Goal: Task Accomplishment & Management: Manage account settings

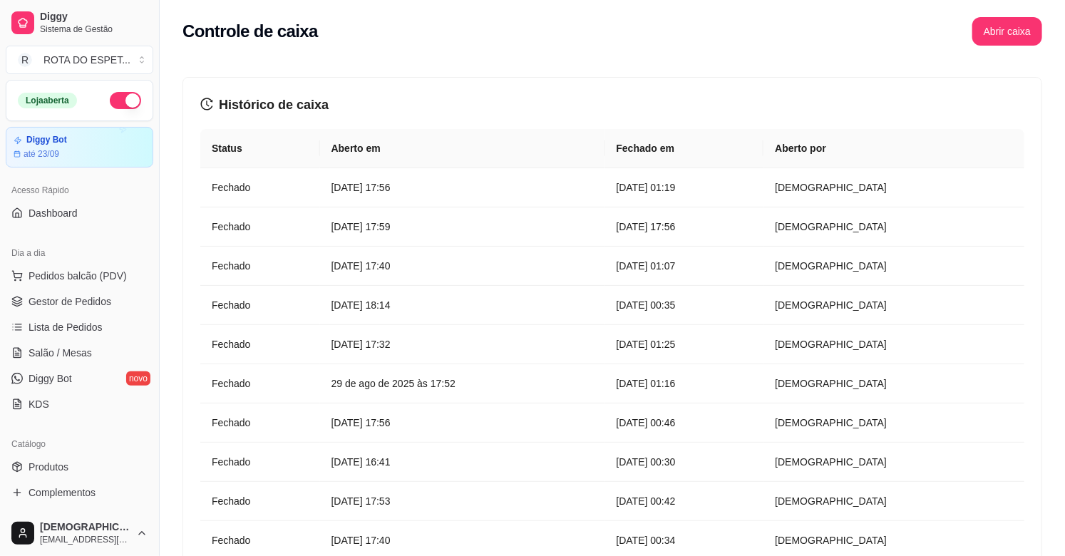
scroll to position [396, 0]
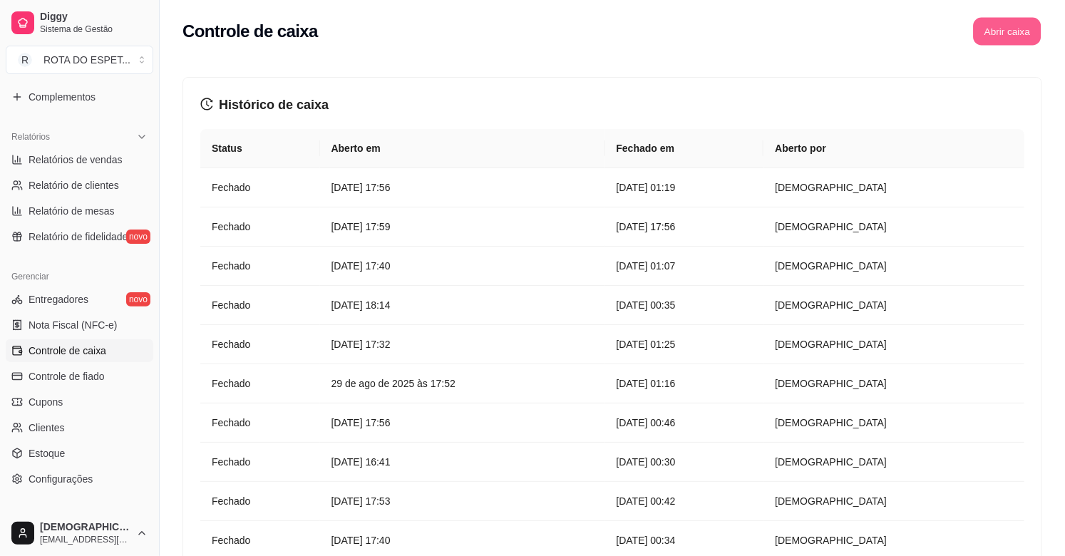
click at [1027, 29] on button "Abrir caixa" at bounding box center [1007, 32] width 68 height 28
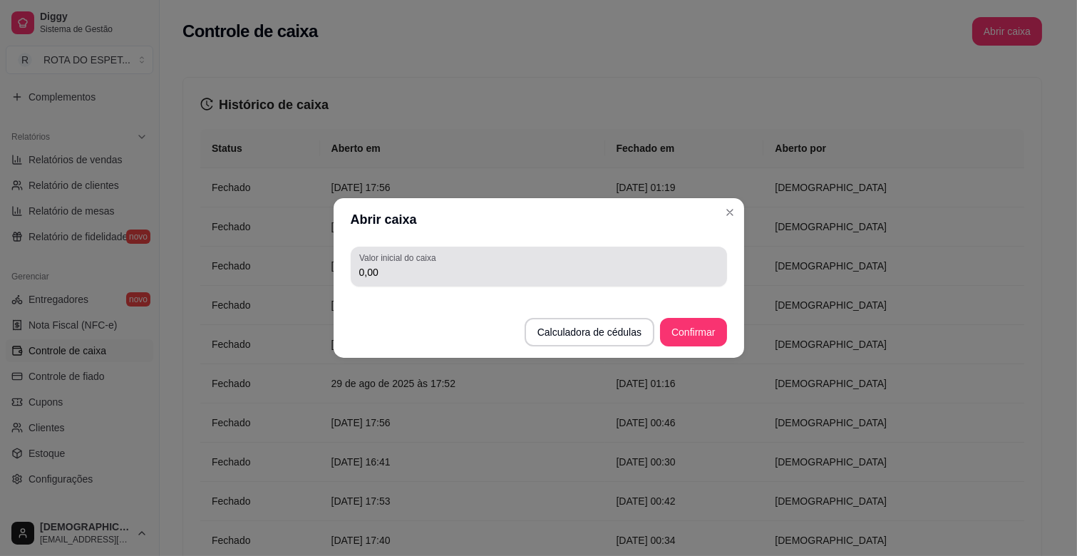
click at [418, 286] on div "Valor inicial do caixa 0,00" at bounding box center [539, 267] width 376 height 40
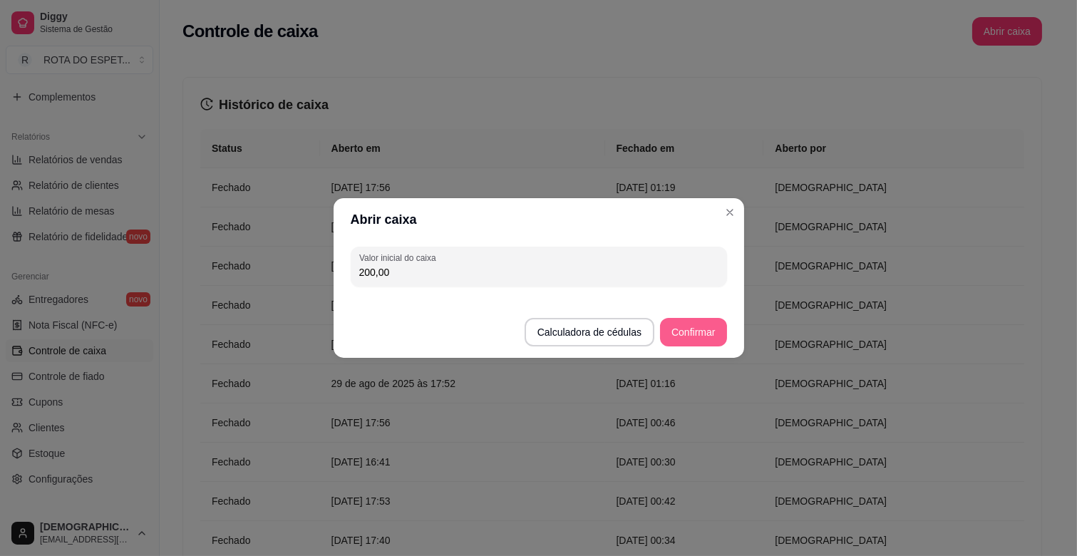
type input "200,00"
click at [689, 319] on button "Confirmar" at bounding box center [693, 332] width 66 height 29
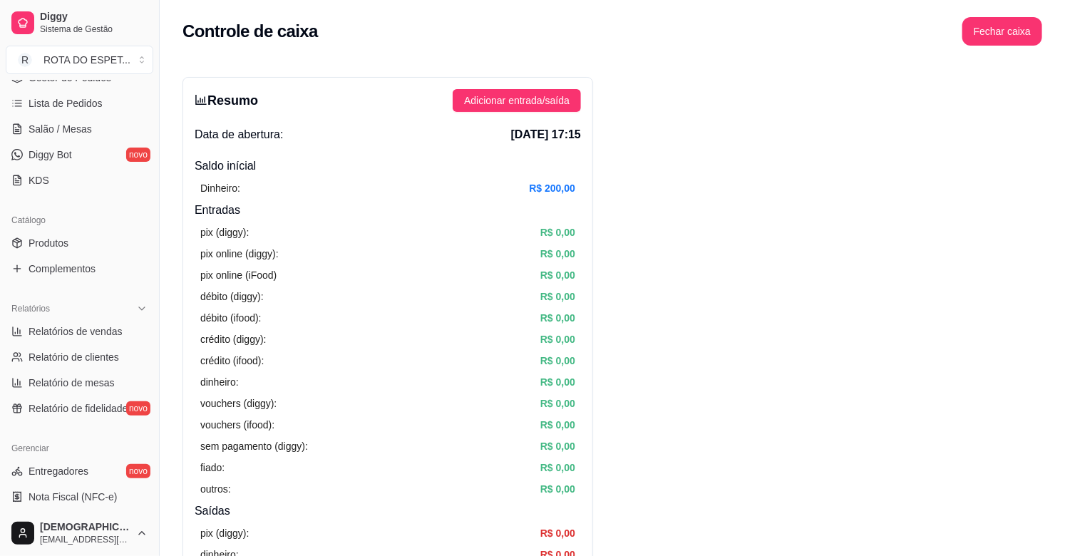
scroll to position [79, 0]
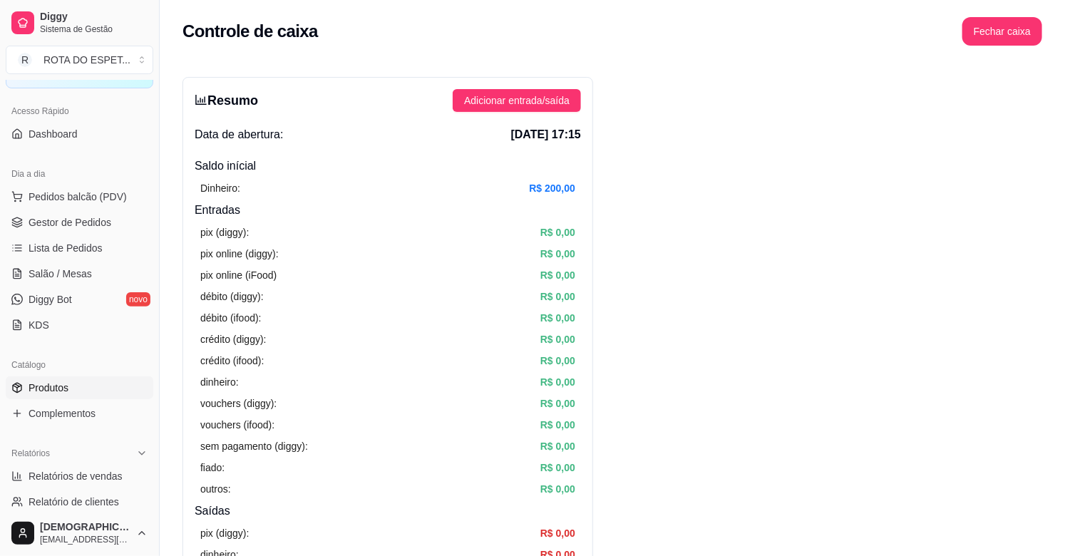
click at [64, 382] on span "Produtos" at bounding box center [49, 388] width 40 height 14
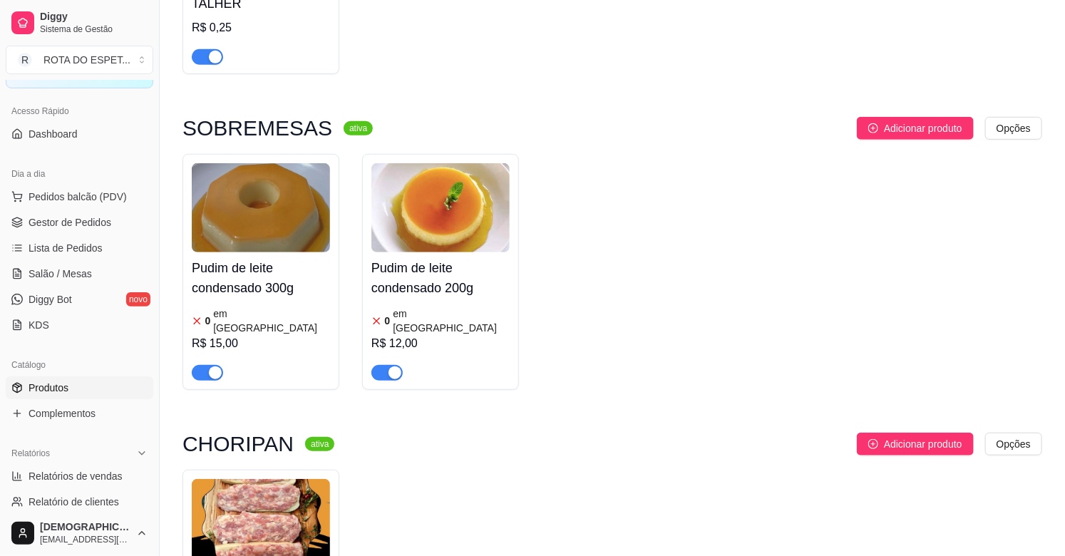
scroll to position [317, 0]
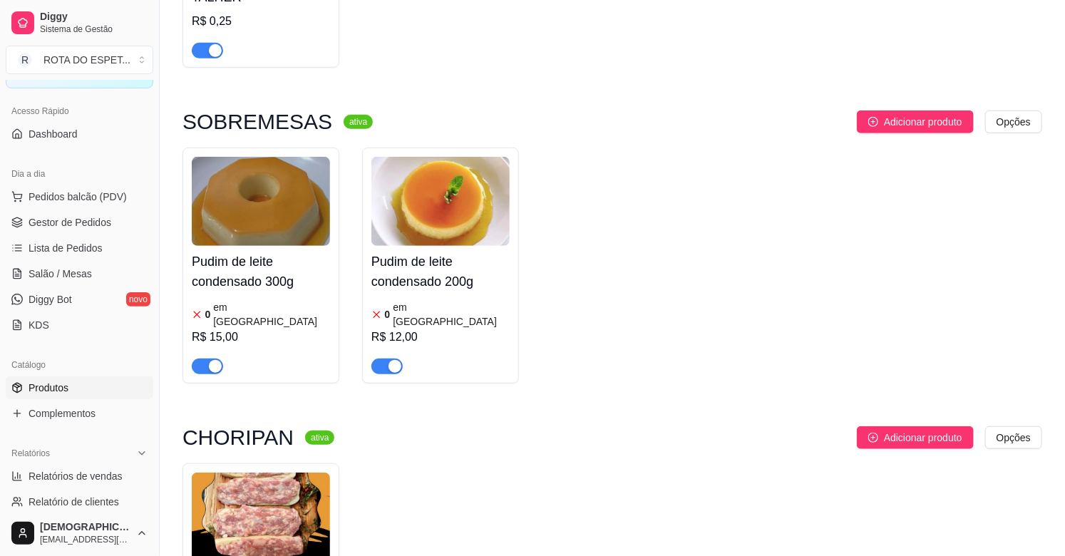
click at [241, 264] on h4 "Pudim de leite condensado 300g" at bounding box center [261, 272] width 138 height 40
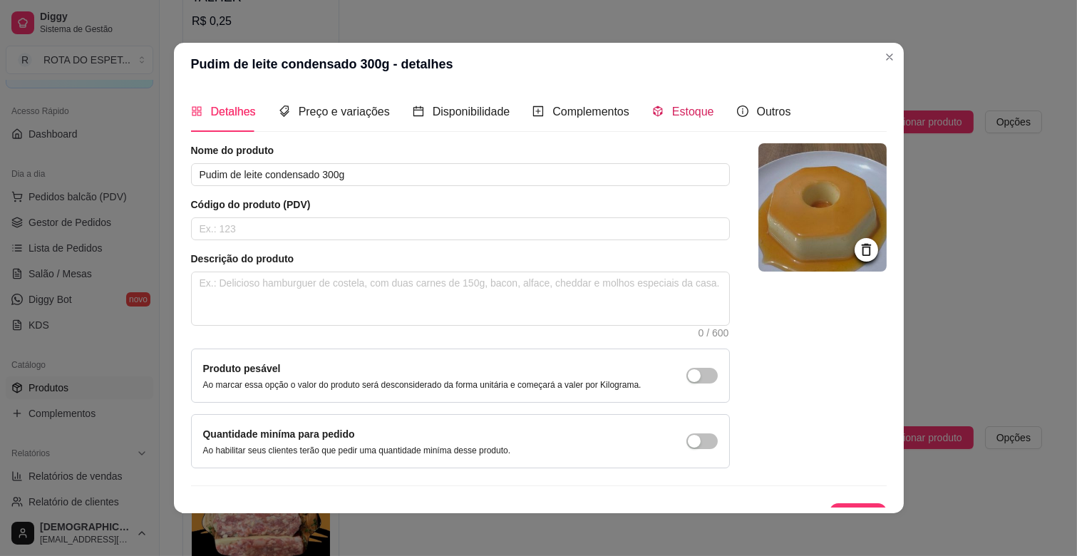
click at [672, 115] on span "Estoque" at bounding box center [693, 112] width 42 height 12
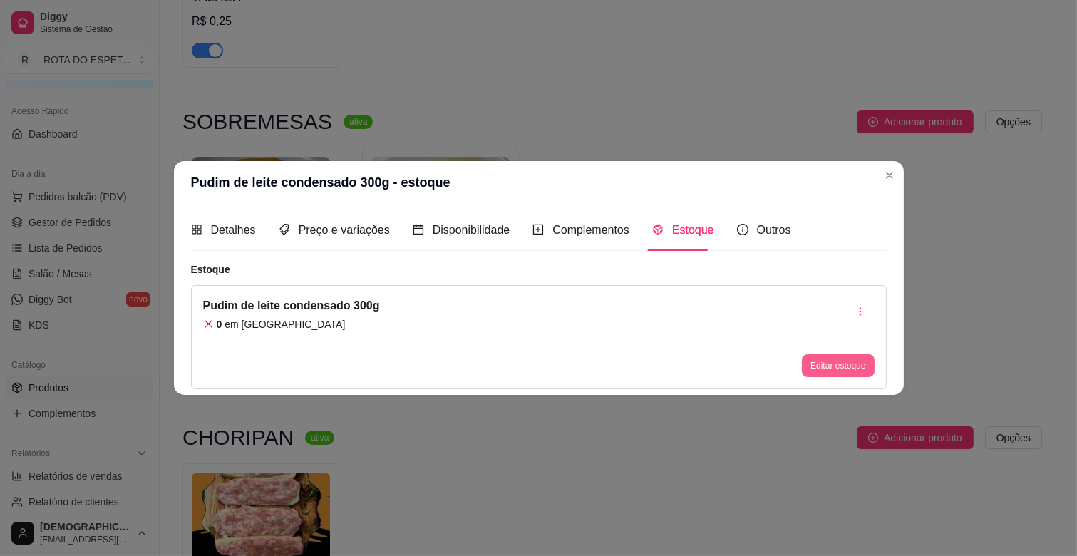
click at [836, 366] on button "Editar estoque" at bounding box center [838, 365] width 72 height 23
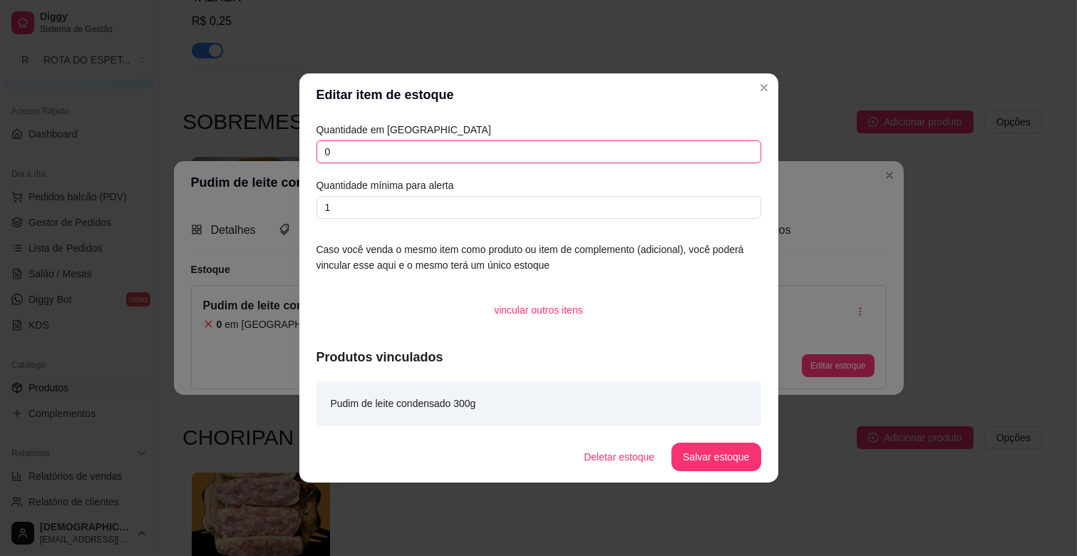
click at [358, 161] on input "0" at bounding box center [539, 151] width 445 height 23
type input "4"
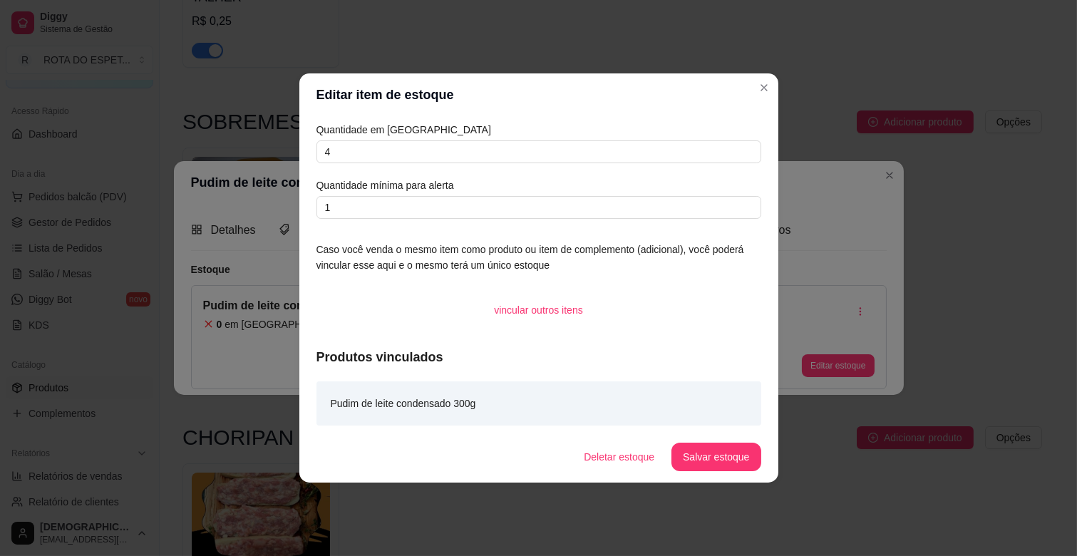
click at [715, 472] on footer "Deletar estoque Salvar estoque" at bounding box center [538, 456] width 479 height 51
click at [714, 460] on button "Salvar estoque" at bounding box center [716, 457] width 87 height 28
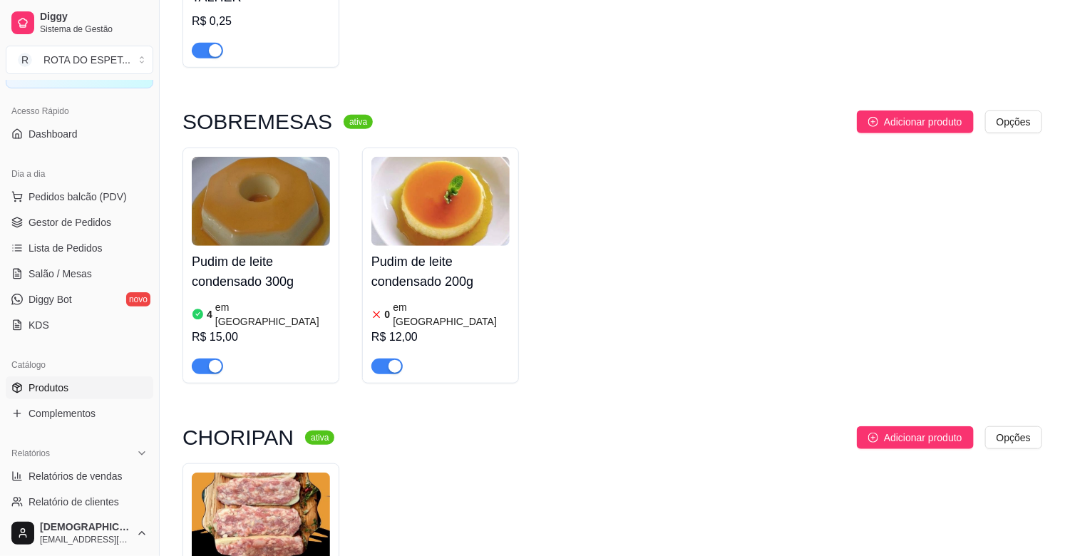
click at [428, 231] on img at bounding box center [440, 201] width 138 height 89
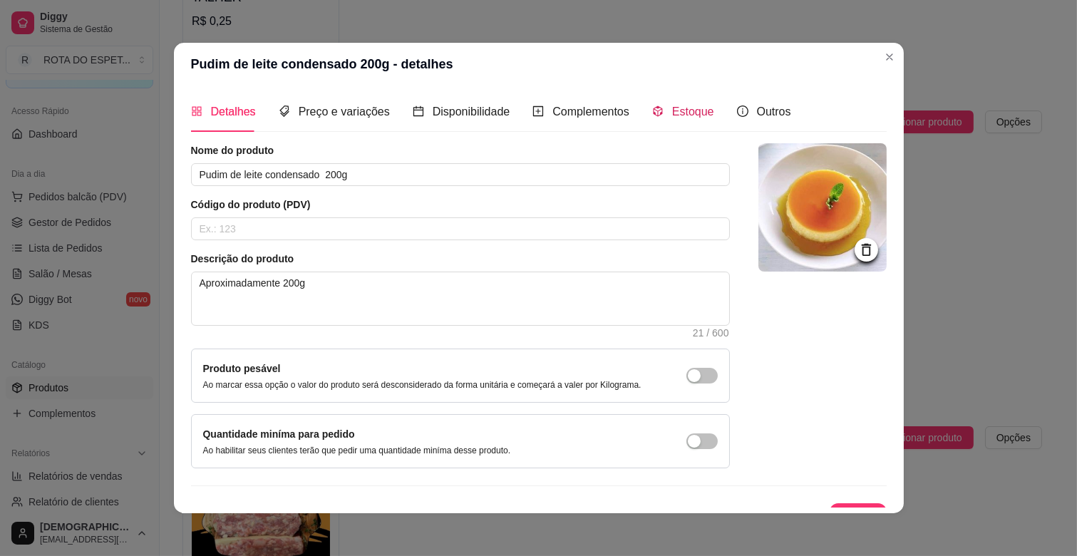
click at [672, 106] on span "Estoque" at bounding box center [693, 112] width 42 height 12
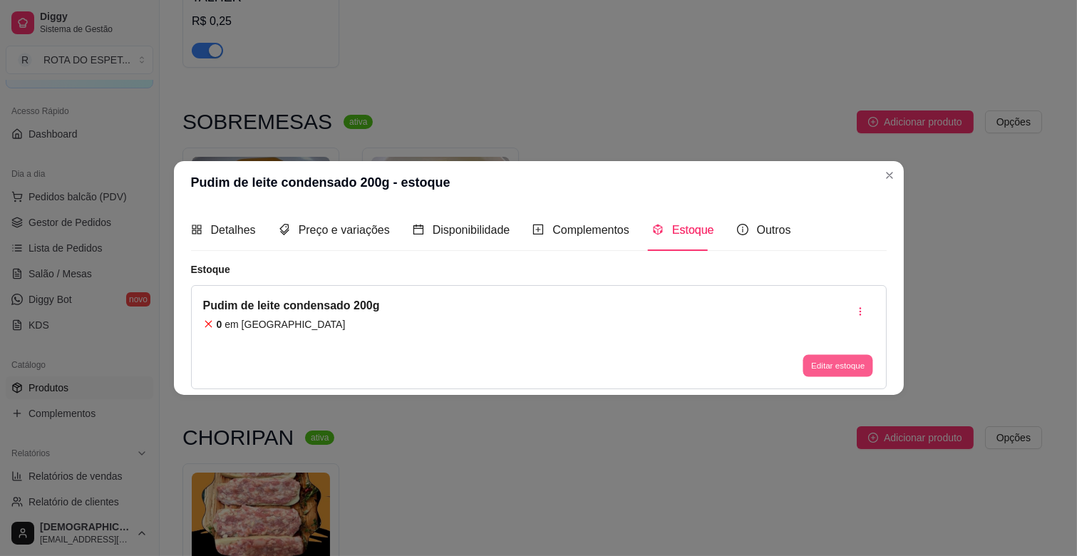
click at [835, 360] on button "Editar estoque" at bounding box center [838, 365] width 70 height 22
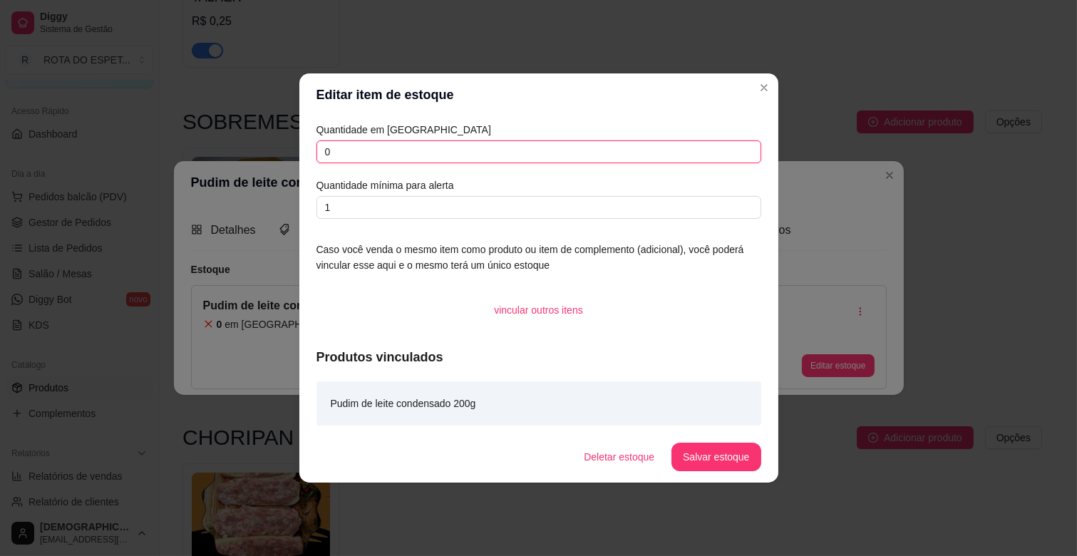
click at [368, 153] on input "0" at bounding box center [539, 151] width 445 height 23
type input "4"
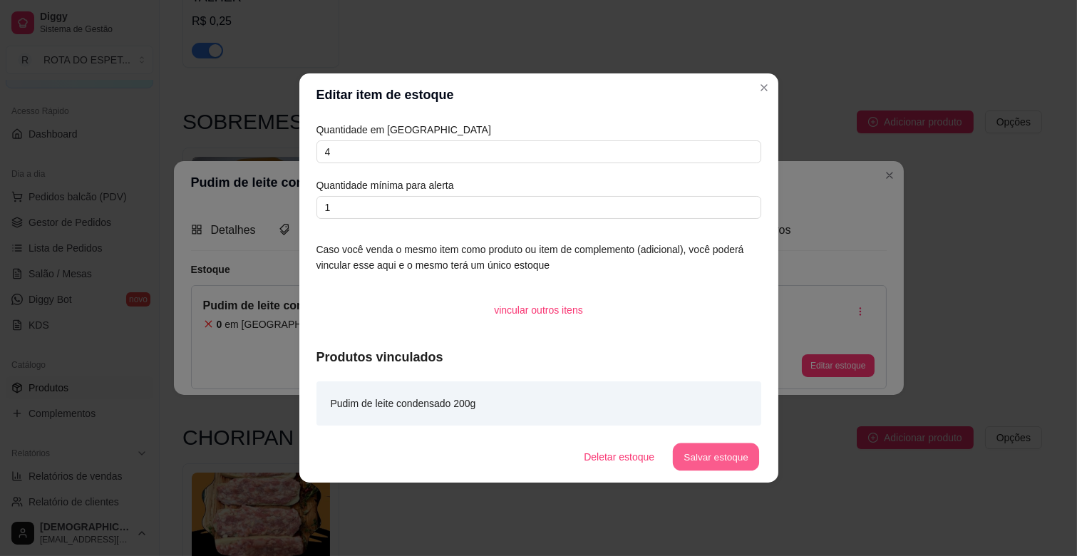
click at [737, 466] on button "Salvar estoque" at bounding box center [716, 457] width 87 height 28
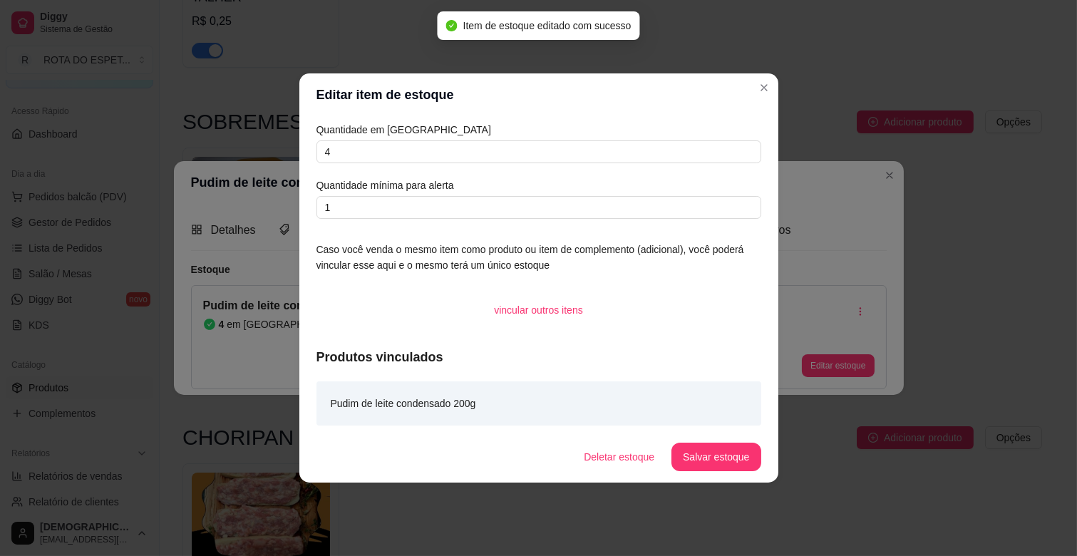
click at [756, 76] on header "Editar item de estoque" at bounding box center [538, 94] width 479 height 43
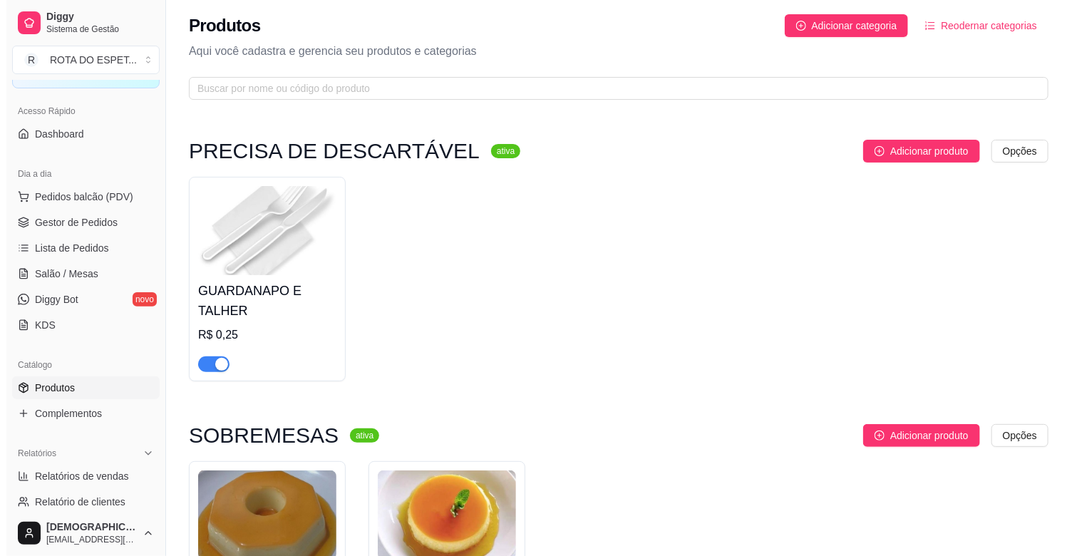
scroll to position [0, 0]
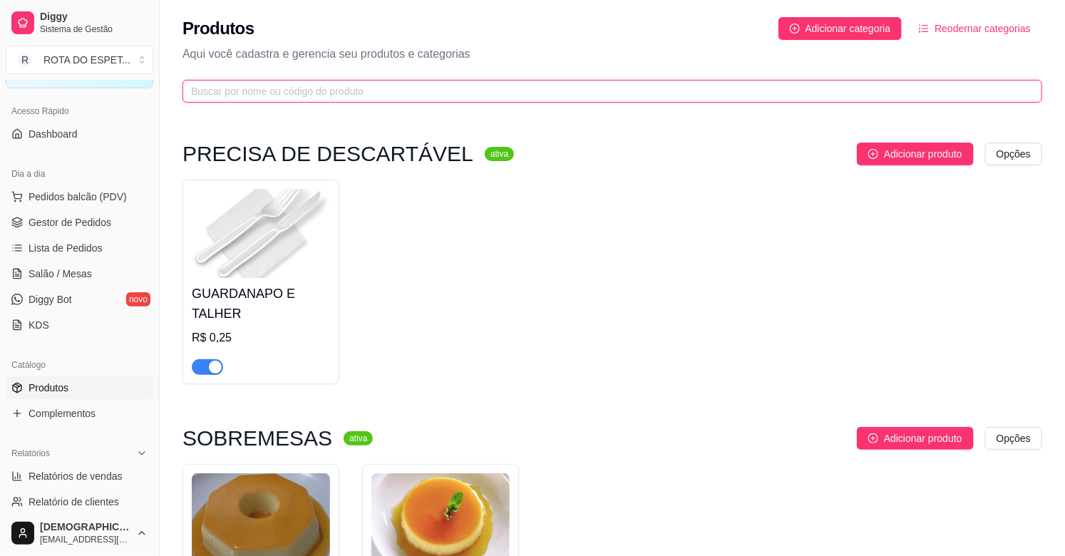
click at [288, 93] on input "text" at bounding box center [606, 91] width 831 height 16
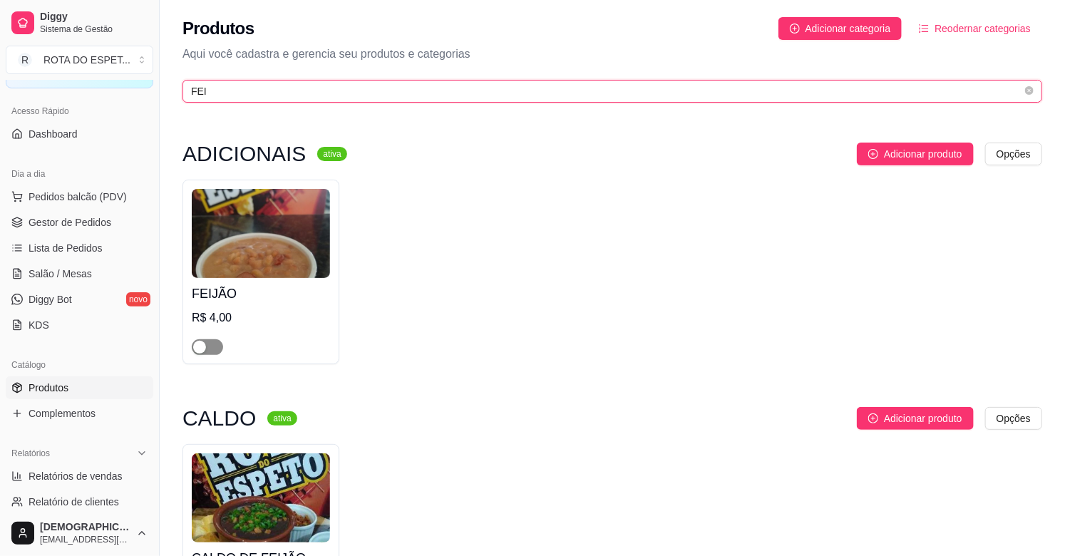
type input "FEI"
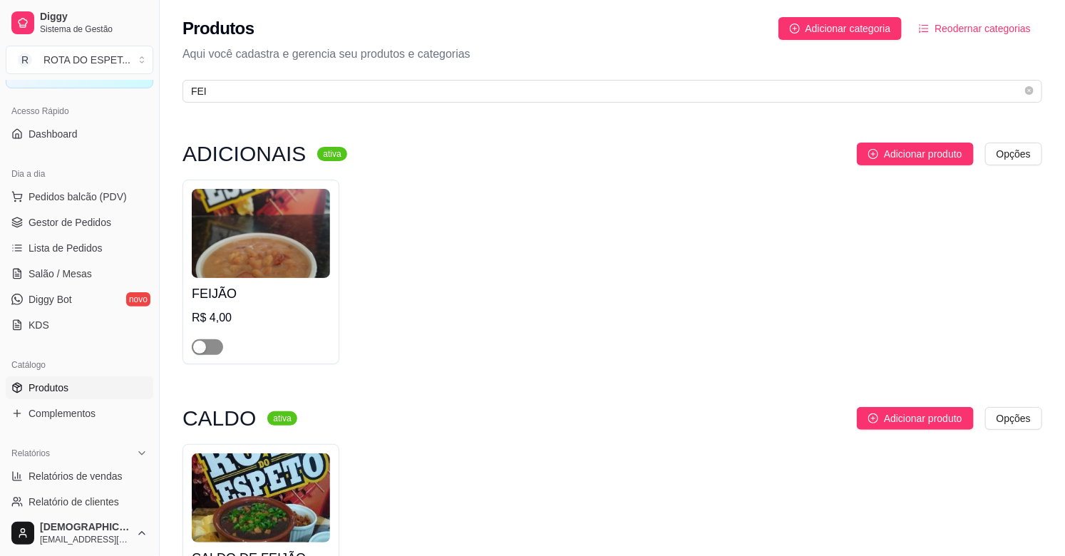
click at [215, 351] on span "button" at bounding box center [207, 347] width 31 height 16
click at [76, 416] on span "Complementos" at bounding box center [62, 413] width 67 height 14
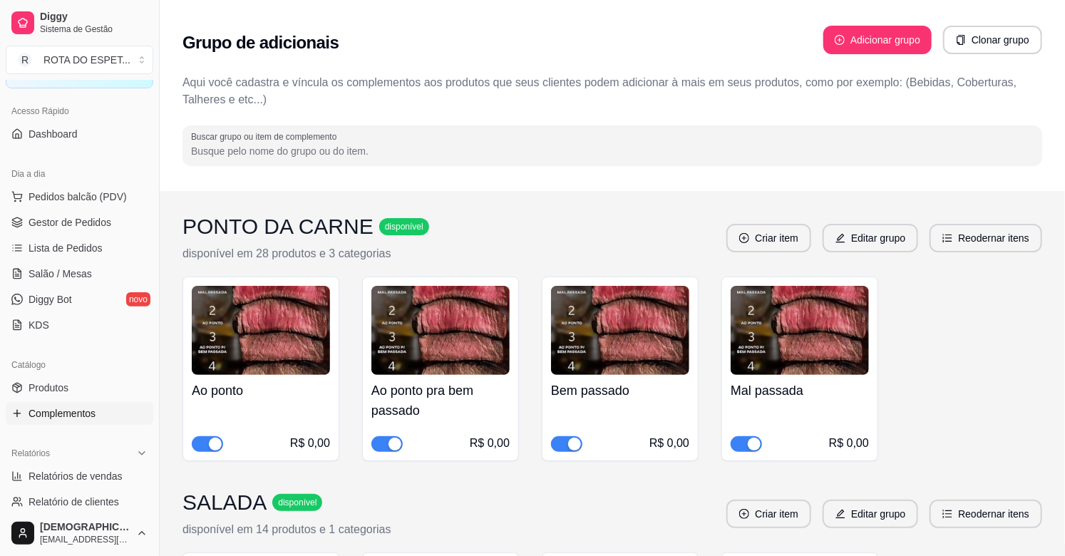
click at [305, 147] on input "Buscar grupo ou item de complemento" at bounding box center [612, 151] width 843 height 14
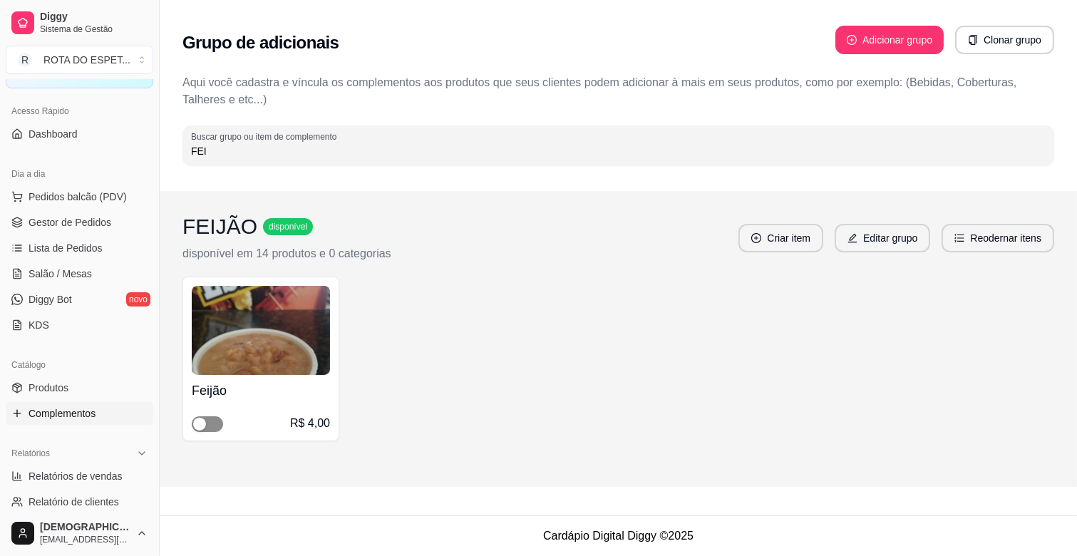
click at [220, 417] on span "button" at bounding box center [207, 424] width 31 height 16
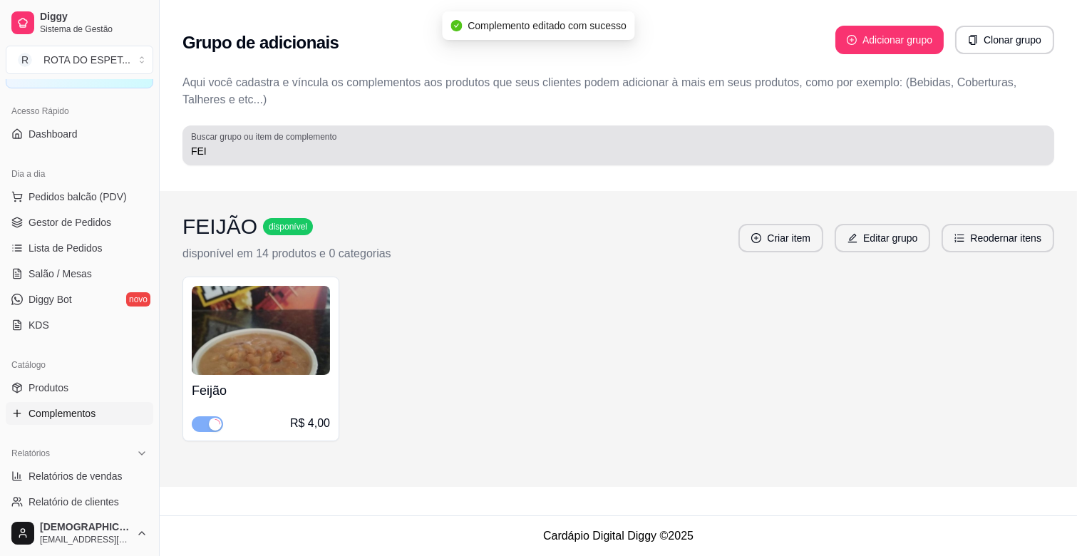
click at [290, 133] on label "Buscar grupo ou item de complemento" at bounding box center [266, 136] width 150 height 12
click at [290, 144] on input "FEI" at bounding box center [618, 151] width 855 height 14
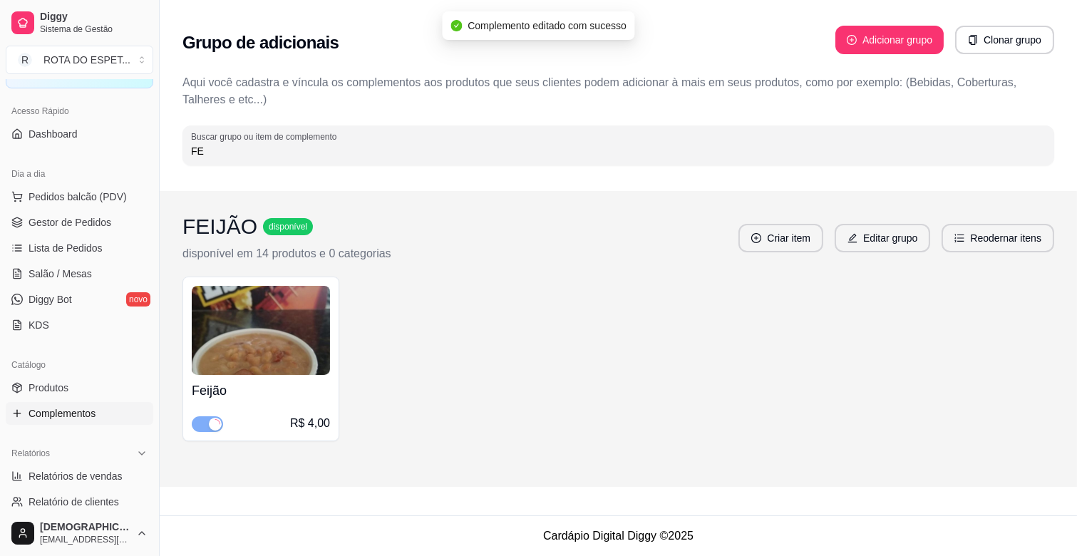
type input "F"
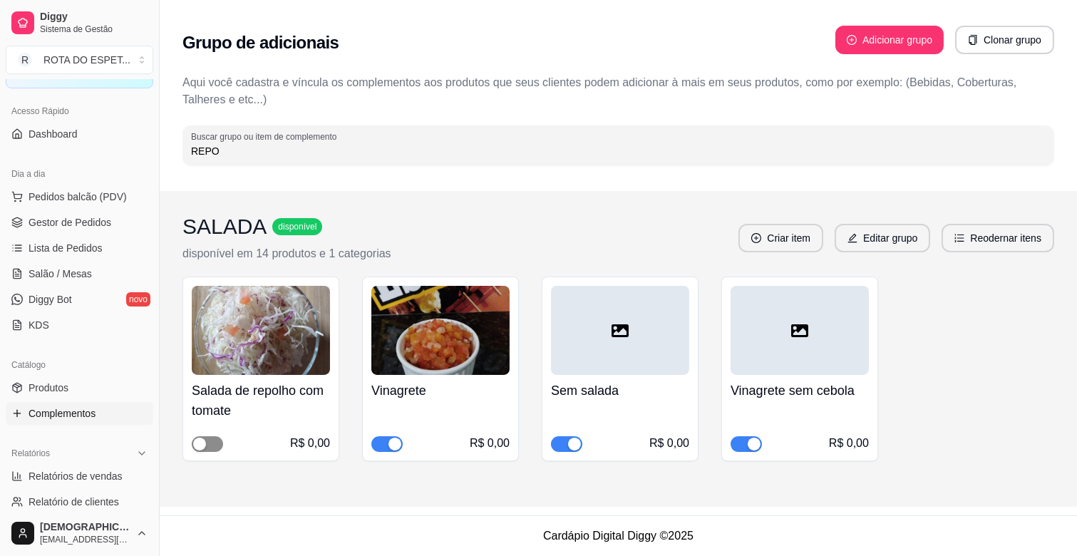
type input "REPO"
click at [217, 437] on span "button" at bounding box center [207, 444] width 31 height 16
click at [45, 394] on span "Produtos" at bounding box center [49, 388] width 40 height 14
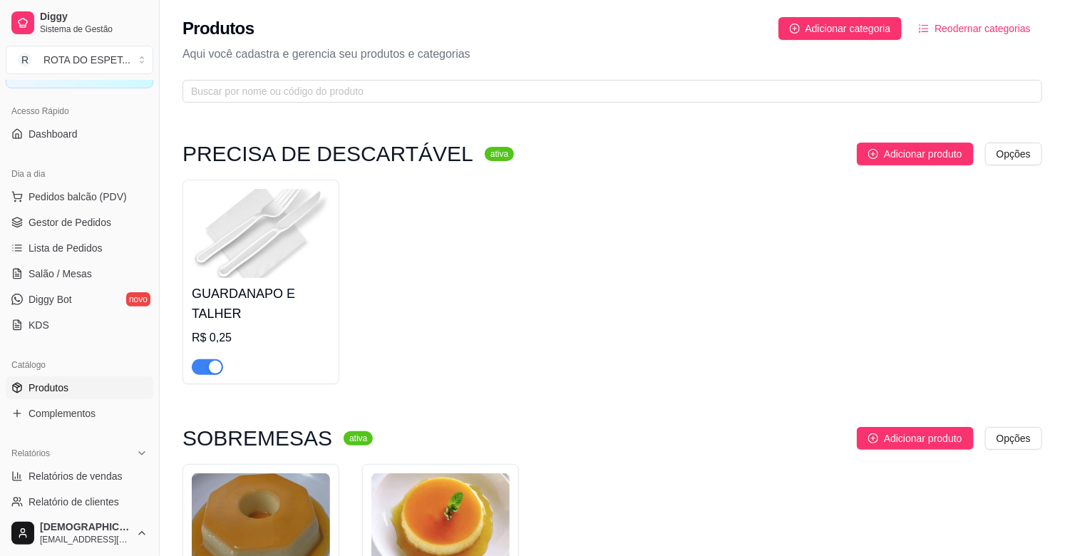
click at [61, 386] on span "Produtos" at bounding box center [49, 388] width 40 height 14
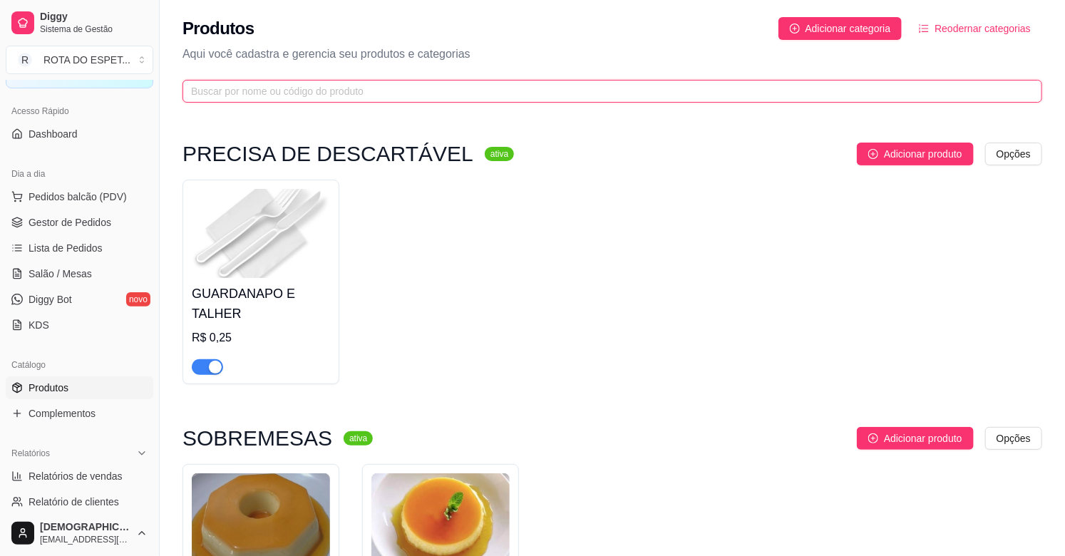
click at [272, 97] on input "text" at bounding box center [606, 91] width 831 height 16
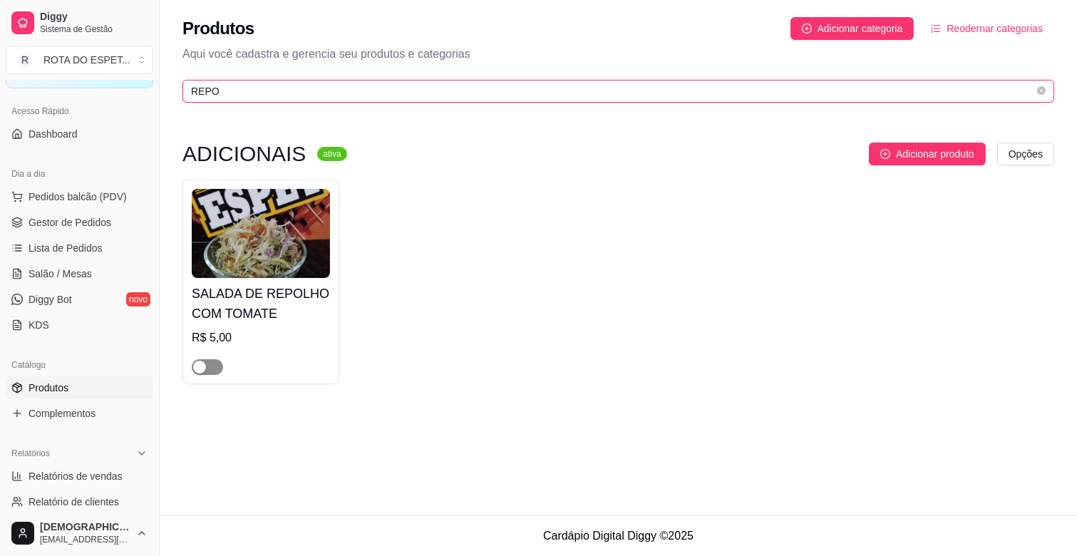
type input "REPO"
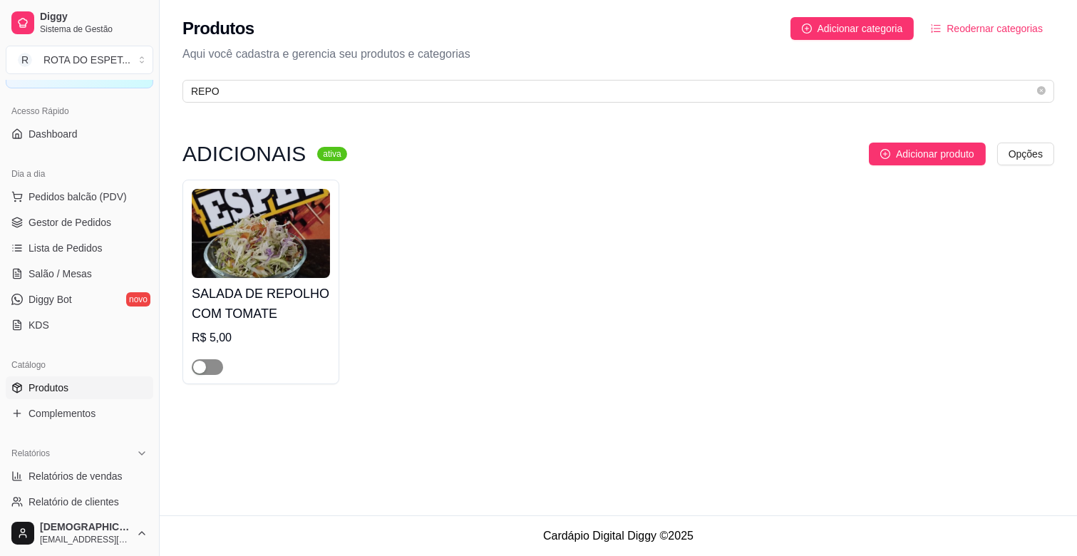
click at [215, 369] on span "button" at bounding box center [207, 367] width 31 height 16
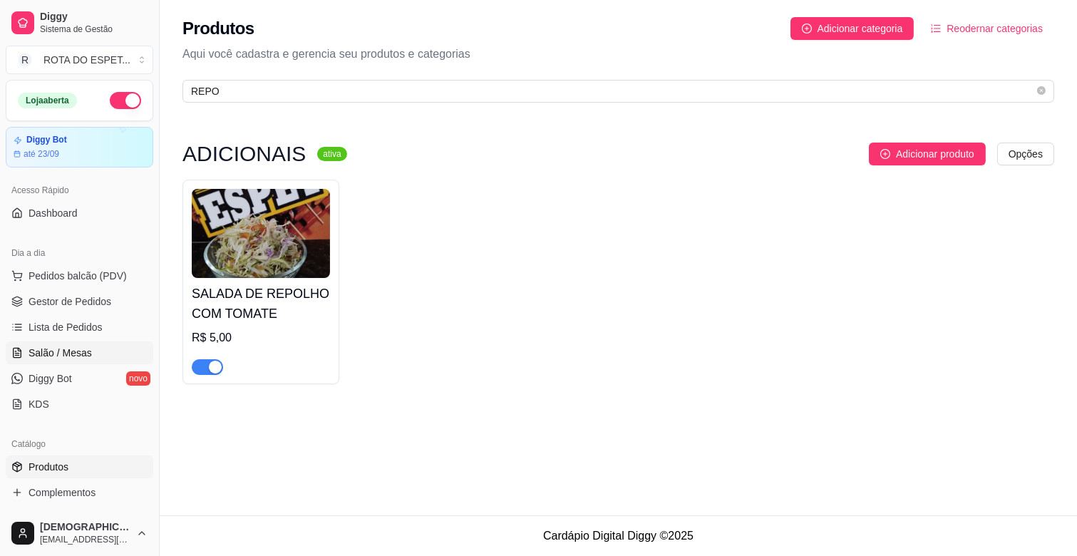
click at [64, 351] on span "Salão / Mesas" at bounding box center [60, 353] width 63 height 14
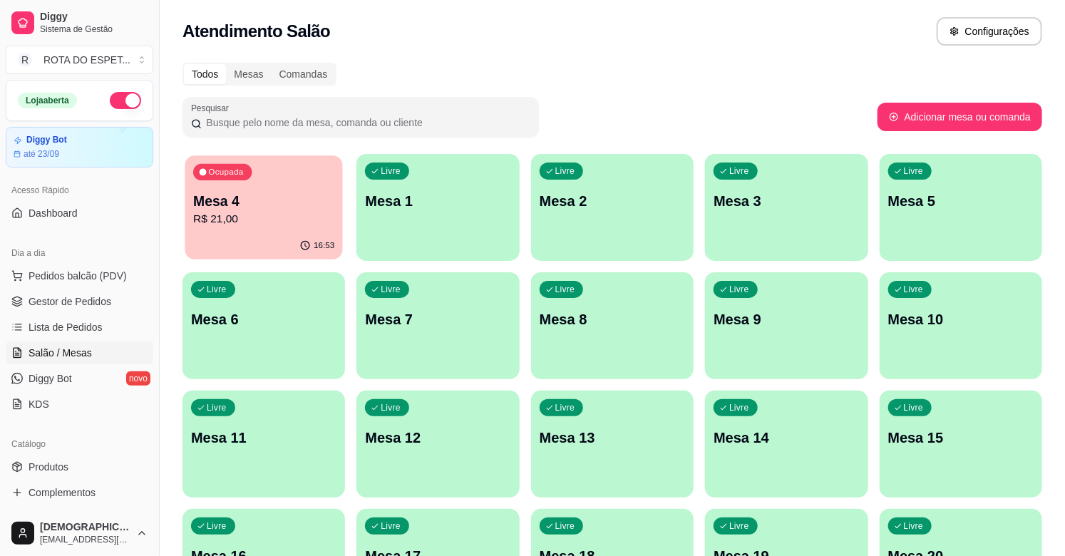
click at [254, 218] on p "R$ 21,00" at bounding box center [263, 219] width 141 height 16
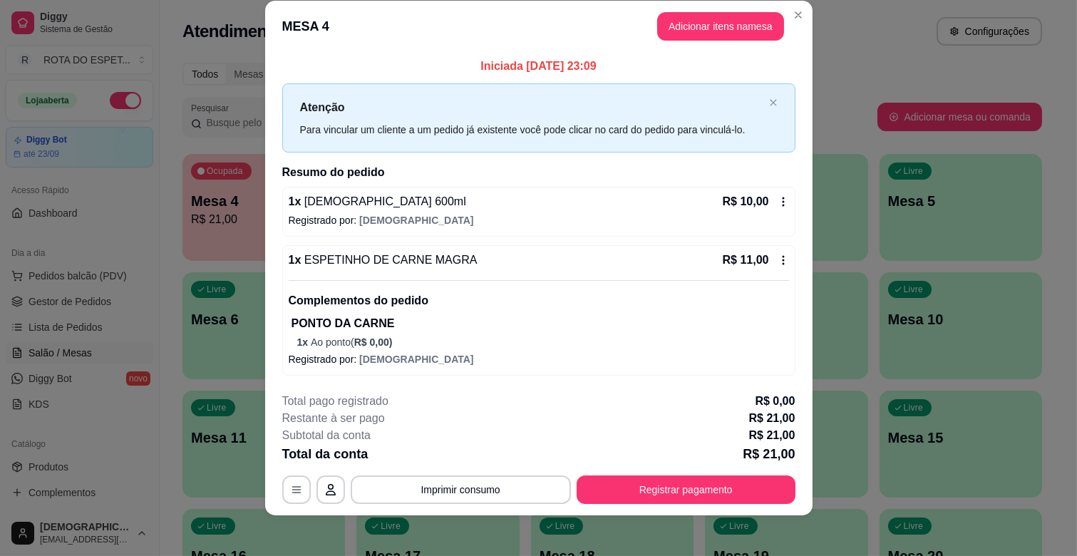
scroll to position [25, 0]
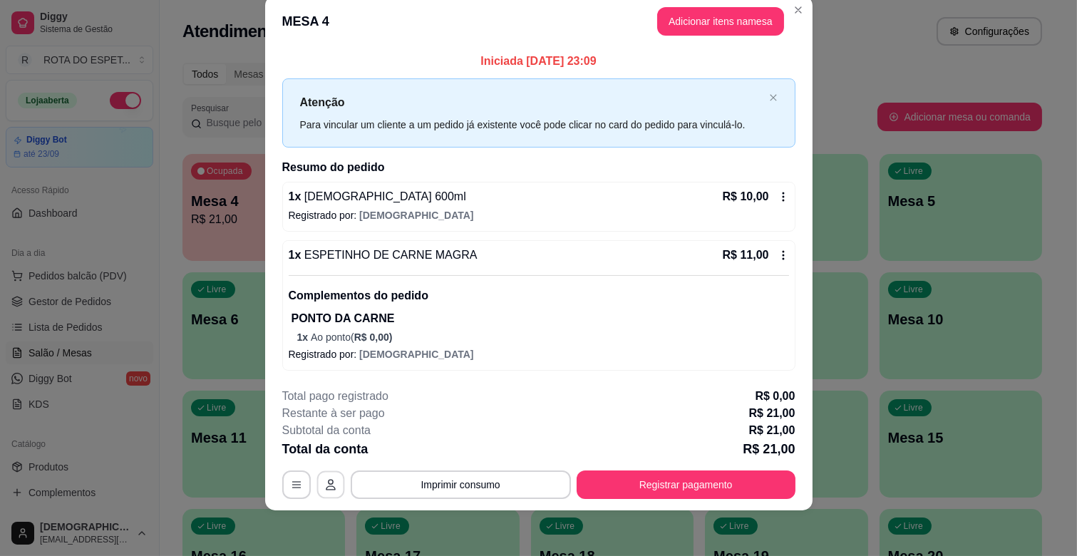
click at [325, 486] on icon "button" at bounding box center [330, 484] width 11 height 11
click at [321, 205] on div "1 x [DEMOGRAPHIC_DATA] 600ml R$ 10,00 Registrado por: [DEMOGRAPHIC_DATA]" at bounding box center [538, 207] width 513 height 50
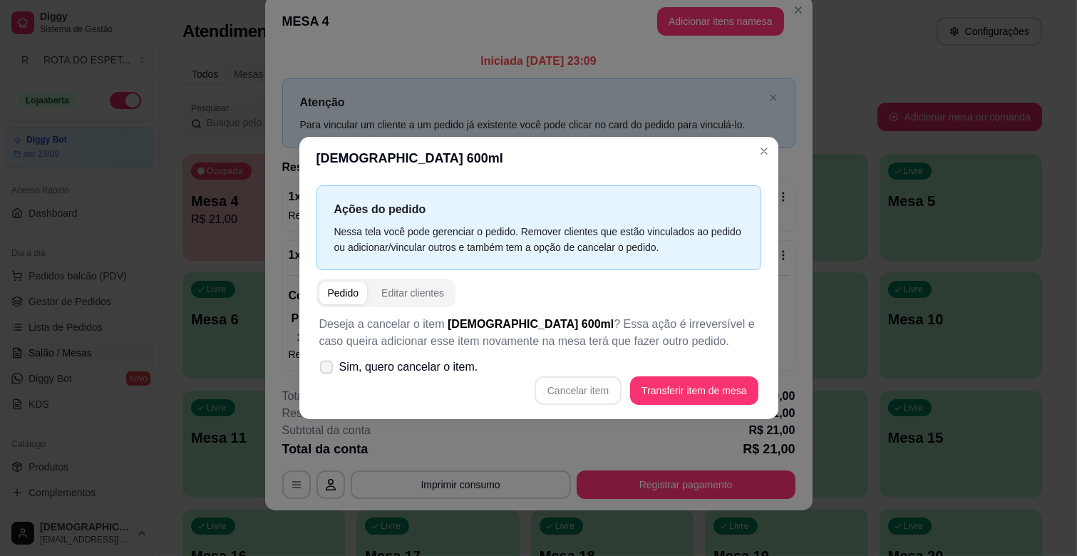
click at [314, 367] on label "Sim, quero cancelar o item." at bounding box center [399, 367] width 170 height 29
click at [319, 370] on input "Sim, quero cancelar o item." at bounding box center [323, 374] width 9 height 9
checkbox input "true"
click at [583, 394] on button "Cancelar item" at bounding box center [578, 391] width 85 height 28
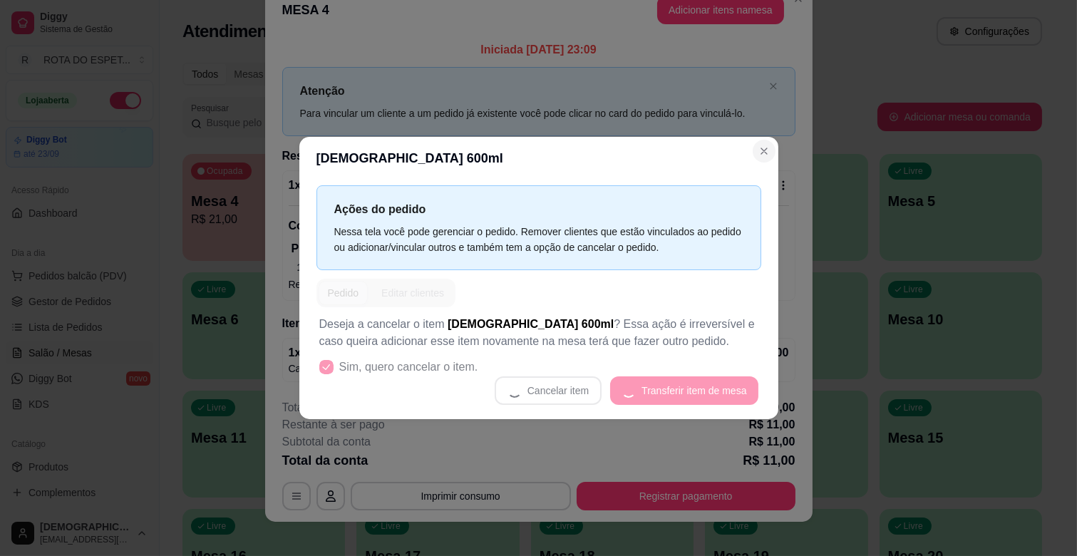
scroll to position [13, 0]
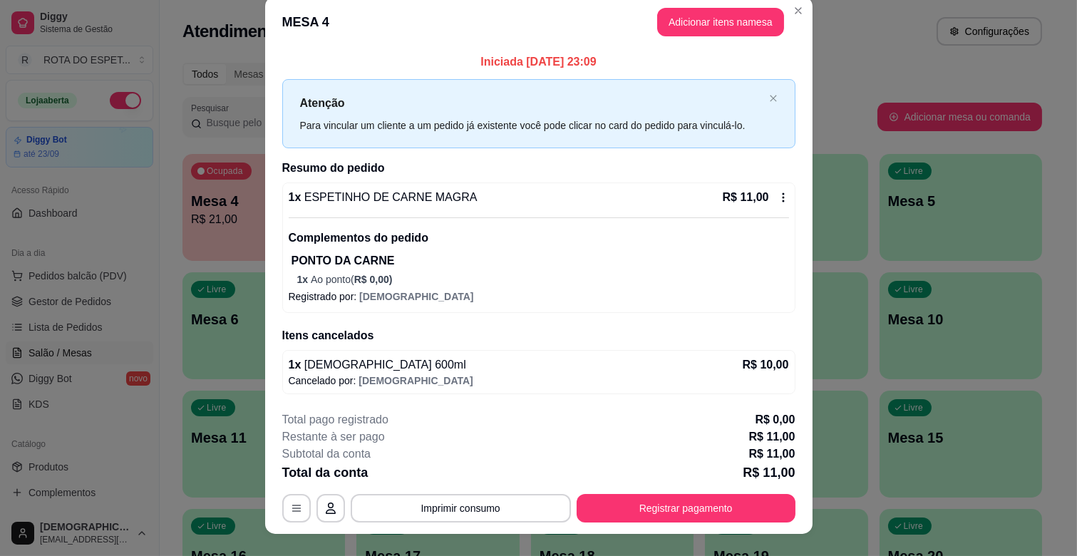
click at [332, 248] on div "Complementos do pedido PONTO DA CARNE 1 x Ao ponto ( R$ 0,00 )" at bounding box center [539, 251] width 500 height 69
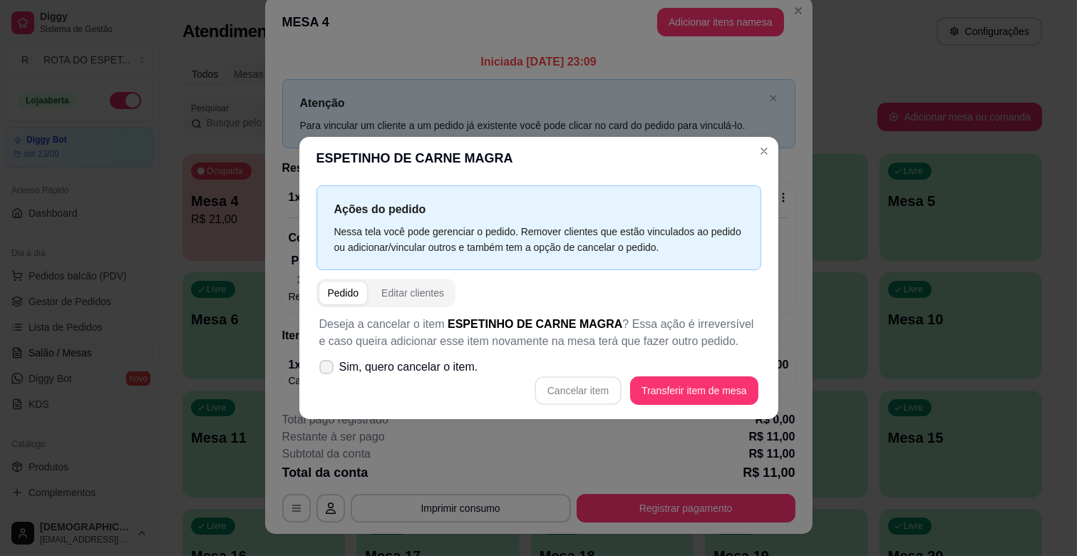
click at [331, 369] on span at bounding box center [326, 367] width 14 height 14
click at [328, 370] on input "Sim, quero cancelar o item." at bounding box center [323, 374] width 9 height 9
checkbox input "true"
click at [593, 387] on button "Cancelar item" at bounding box center [578, 390] width 87 height 29
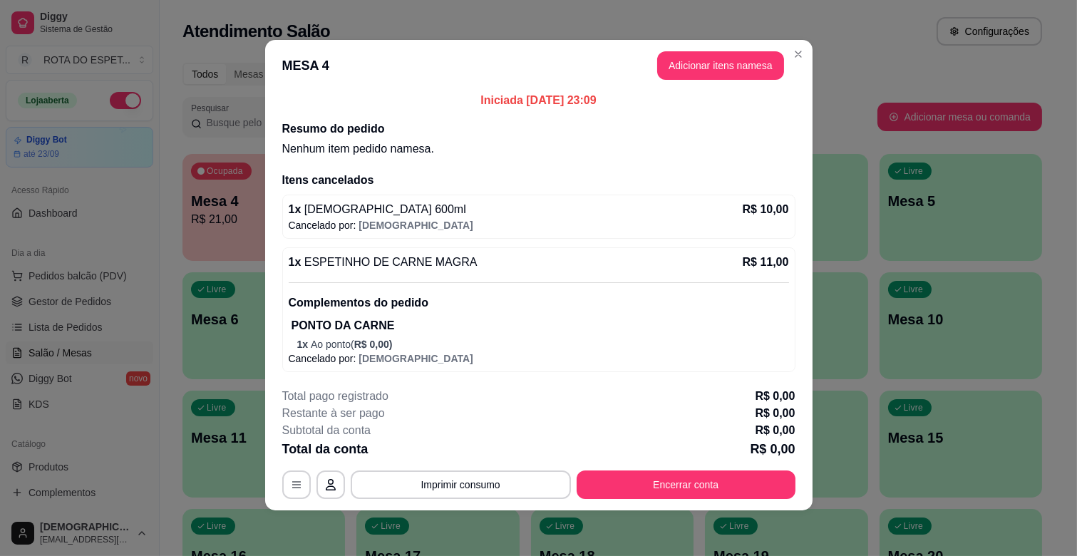
scroll to position [6, 0]
click at [653, 480] on button "Encerrar conta" at bounding box center [686, 484] width 219 height 29
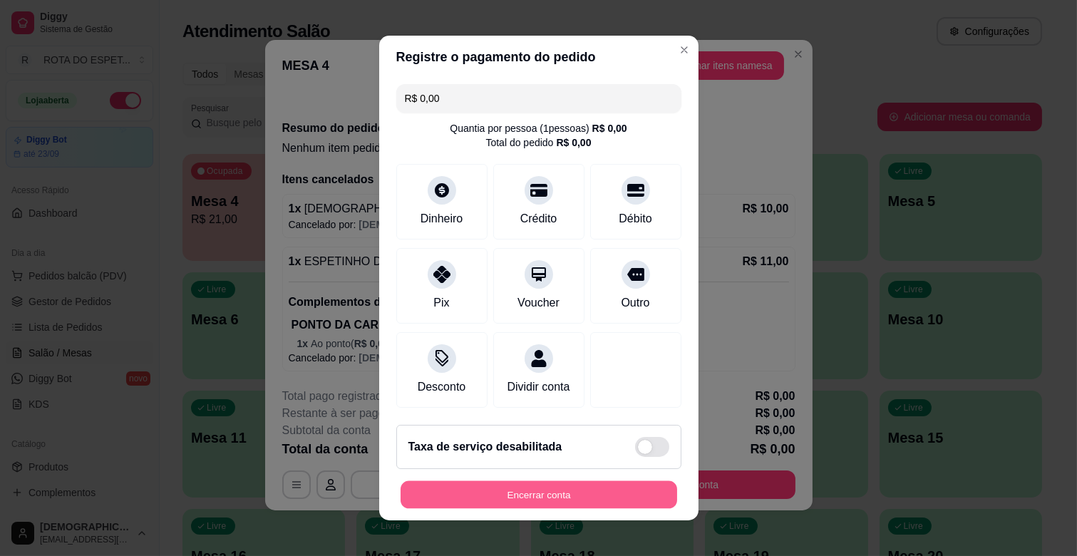
click at [517, 503] on button "Encerrar conta" at bounding box center [539, 495] width 277 height 28
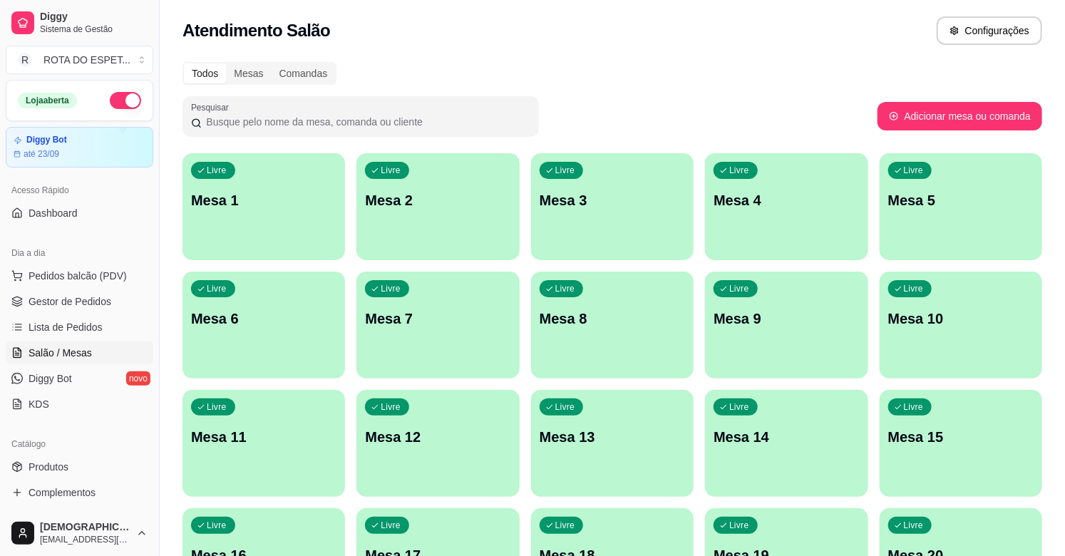
scroll to position [0, 0]
